Goal: Check status: Check status

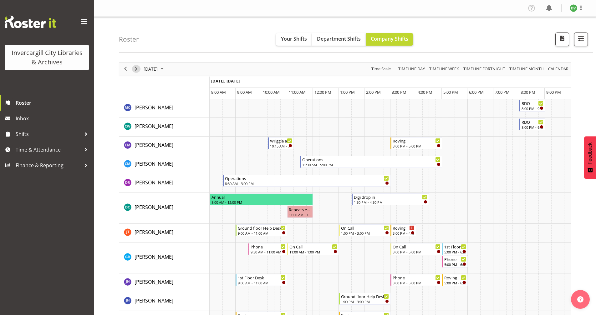
click at [138, 72] on span "Next" at bounding box center [136, 69] width 8 height 8
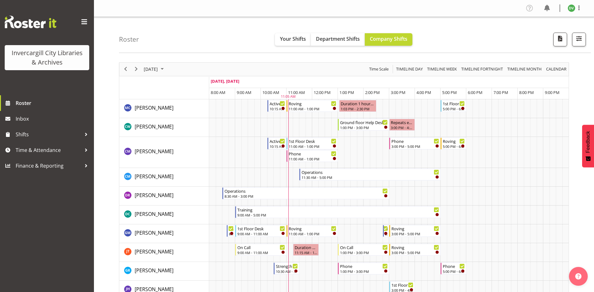
drag, startPoint x: 548, startPoint y: 1, endPoint x: 164, endPoint y: 25, distance: 384.8
click at [164, 25] on div "Roster Your Shifts Department Shifts Company Shifts All Locations [GEOGRAPHIC_D…" at bounding box center [355, 35] width 472 height 36
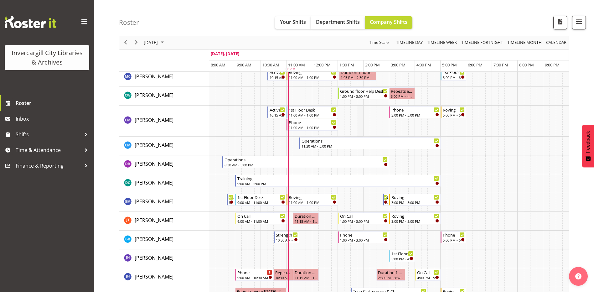
scroll to position [63, 0]
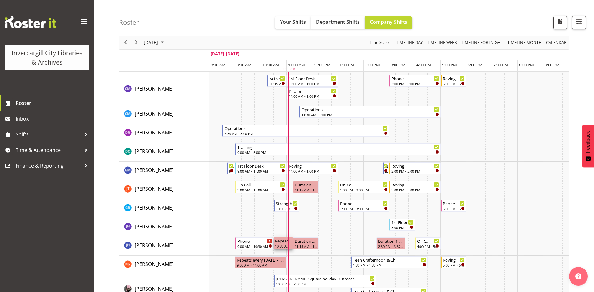
click at [286, 240] on div "Repeats every [DATE] - [PERSON_NAME]" at bounding box center [283, 240] width 17 height 6
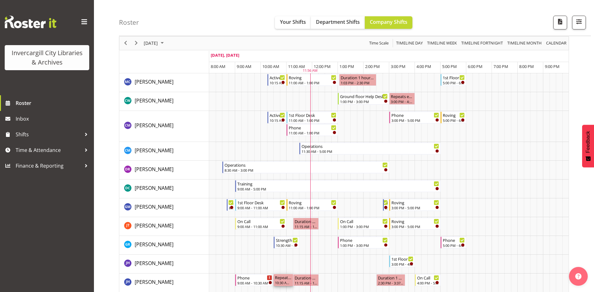
scroll to position [0, 0]
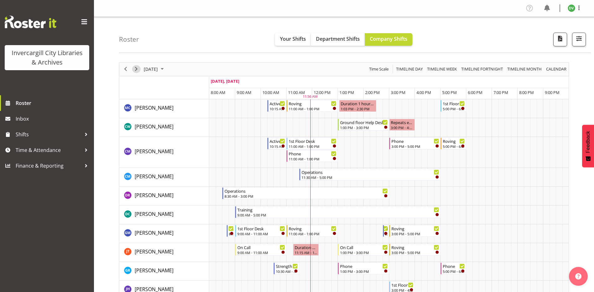
click at [137, 68] on span "Next" at bounding box center [136, 69] width 8 height 8
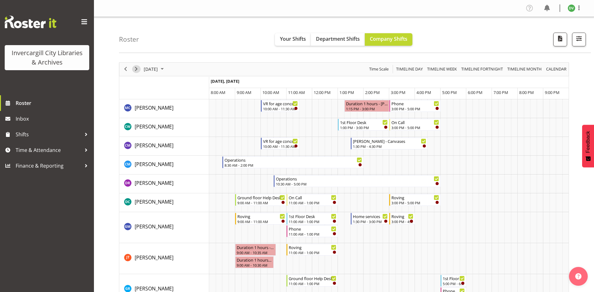
click at [136, 69] on span "Next" at bounding box center [136, 69] width 8 height 8
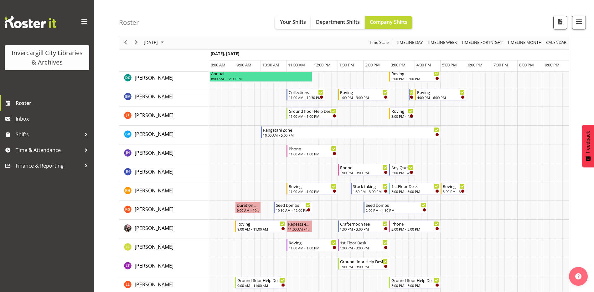
scroll to position [49, 0]
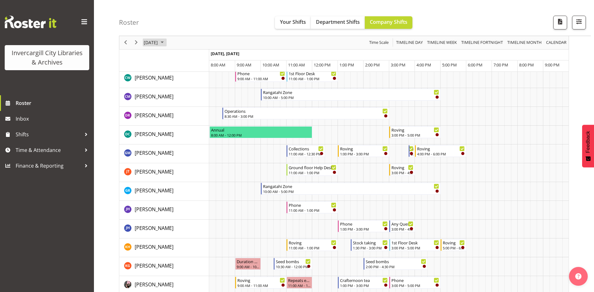
click at [154, 42] on span "[DATE]" at bounding box center [150, 43] width 15 height 8
click at [148, 125] on span "28" at bounding box center [150, 122] width 9 height 9
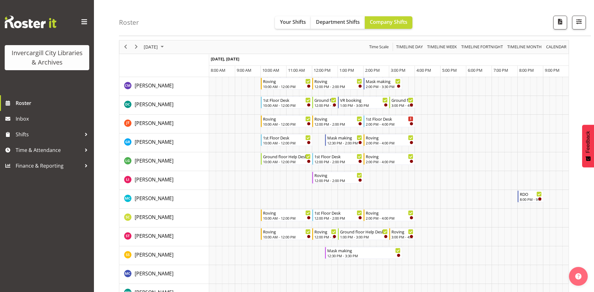
scroll to position [31, 0]
